Goal: Information Seeking & Learning: Learn about a topic

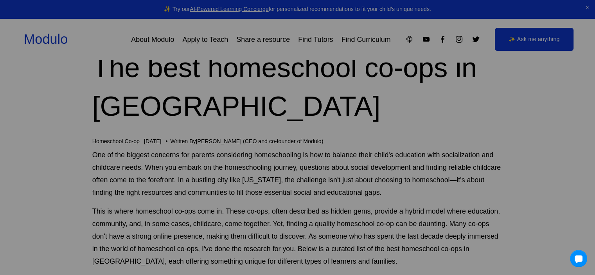
scroll to position [39, 0]
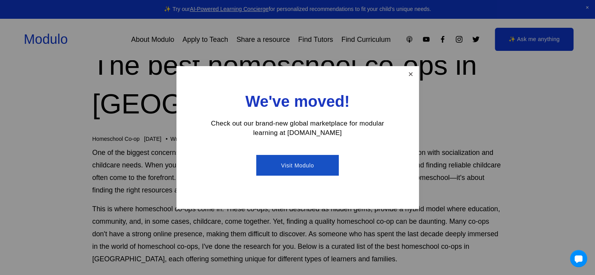
click at [413, 77] on link "Close" at bounding box center [411, 74] width 14 height 14
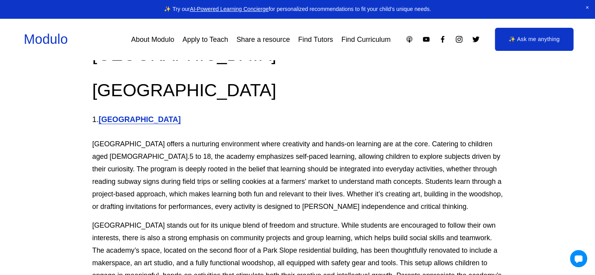
scroll to position [821, 0]
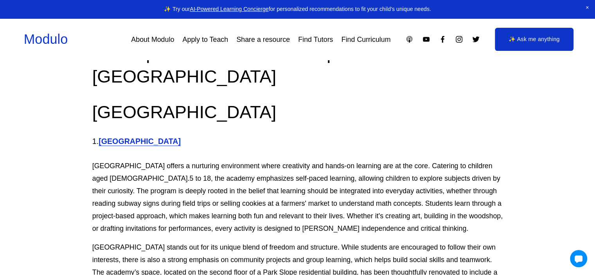
click at [161, 137] on strong "[GEOGRAPHIC_DATA]" at bounding box center [140, 141] width 82 height 9
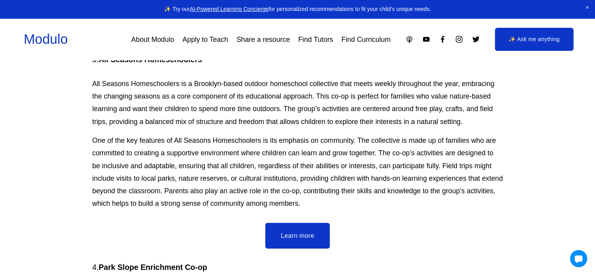
scroll to position [1369, 0]
click at [313, 222] on link "Learn more" at bounding box center [297, 235] width 65 height 26
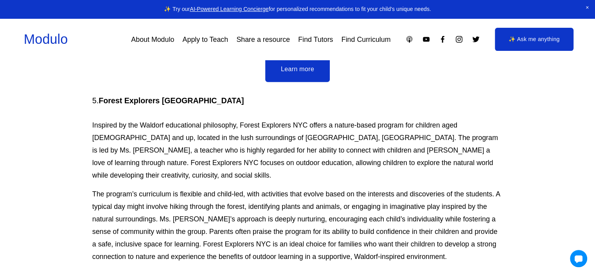
scroll to position [1799, 0]
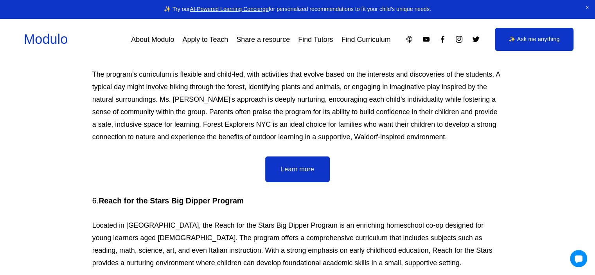
scroll to position [1916, 0]
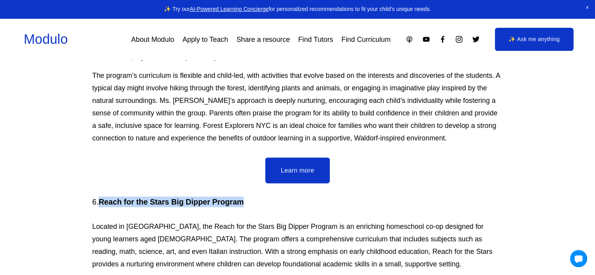
drag, startPoint x: 243, startPoint y: 144, endPoint x: 101, endPoint y: 140, distance: 142.8
click at [101, 197] on h4 "6. Reach for the Stars Big Dipper Program" at bounding box center [297, 202] width 411 height 11
copy strong "Reach for the Stars Big Dipper Program"
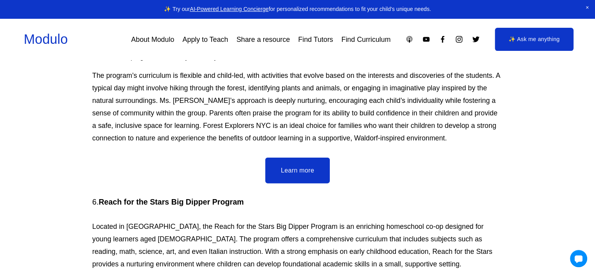
click at [206, 220] on p "Located in [GEOGRAPHIC_DATA], the Reach for the Stars Big Dipper Program is an …" at bounding box center [297, 245] width 411 height 50
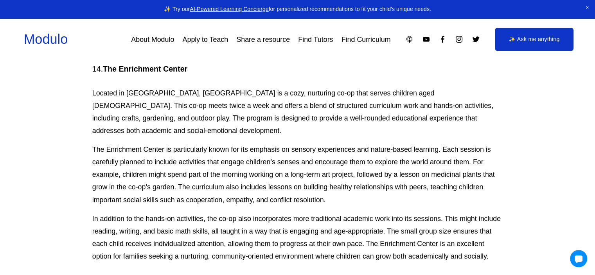
scroll to position [4067, 0]
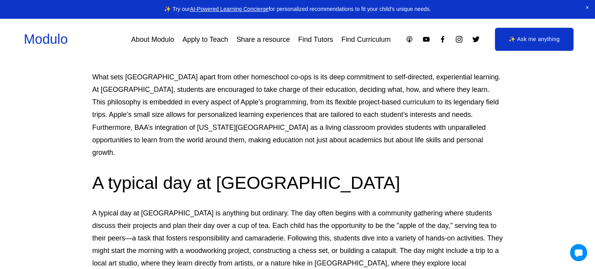
scroll to position [939, 0]
